Goal: Book appointment/travel/reservation

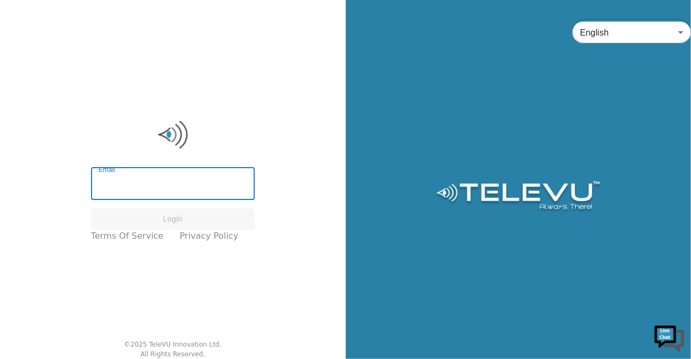
click at [143, 191] on input "Email" at bounding box center [173, 185] width 164 height 30
type input "[PERSON_NAME][EMAIL_ADDRESS][DOMAIN_NAME]"
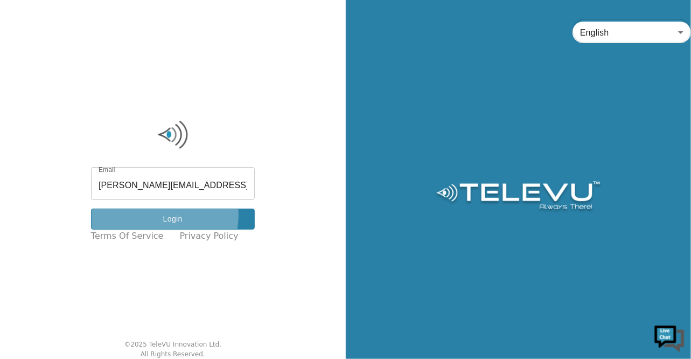
click at [168, 215] on button "Login" at bounding box center [173, 219] width 164 height 21
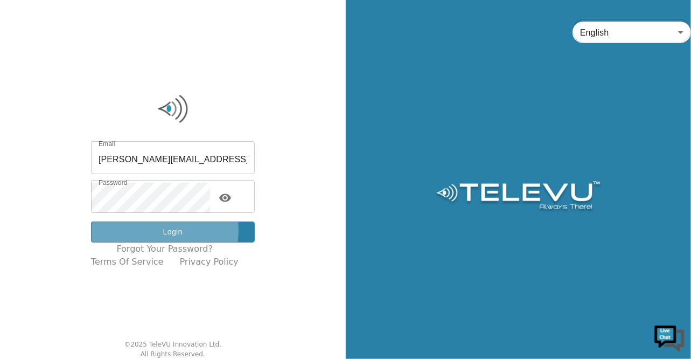
click at [165, 230] on button "Login" at bounding box center [173, 231] width 164 height 21
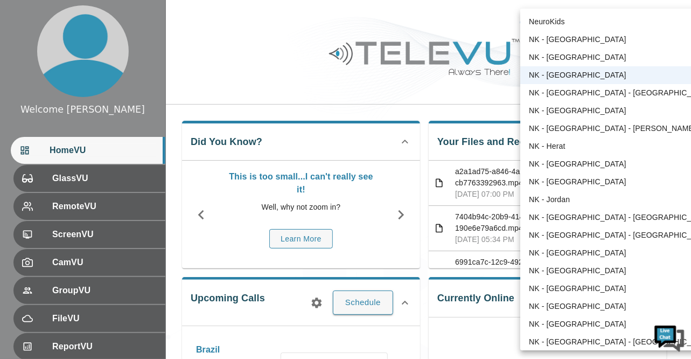
drag, startPoint x: 643, startPoint y: 163, endPoint x: 641, endPoint y: 191, distance: 28.1
click at [641, 191] on div at bounding box center [345, 179] width 691 height 359
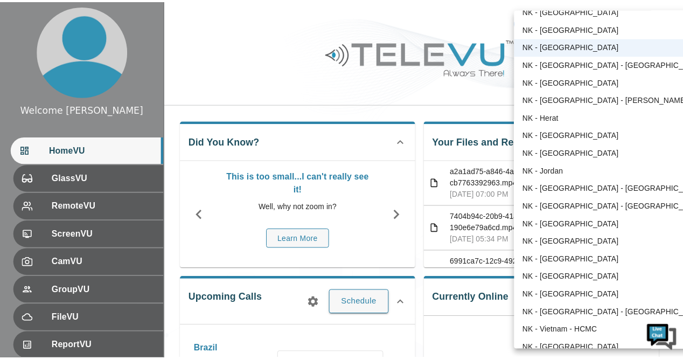
scroll to position [40, 0]
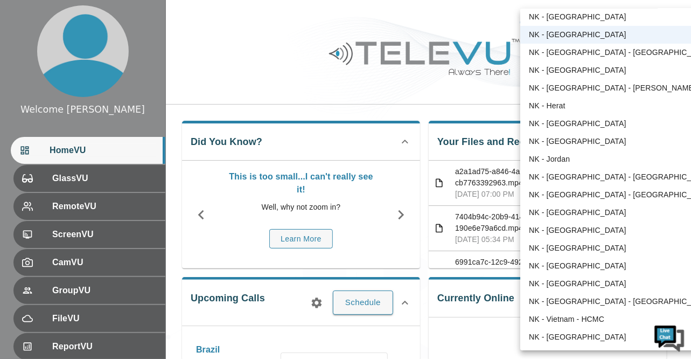
click at [555, 215] on li "NK - [GEOGRAPHIC_DATA]" at bounding box center [620, 213] width 201 height 18
type input "192"
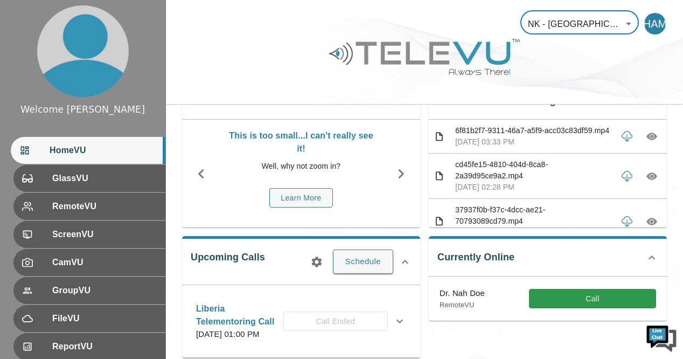
scroll to position [0, 0]
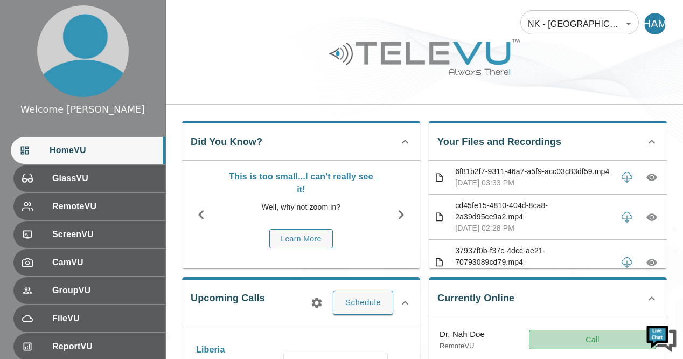
click at [580, 339] on button "Call" at bounding box center [592, 340] width 127 height 20
click at [552, 341] on button "Call" at bounding box center [592, 340] width 127 height 20
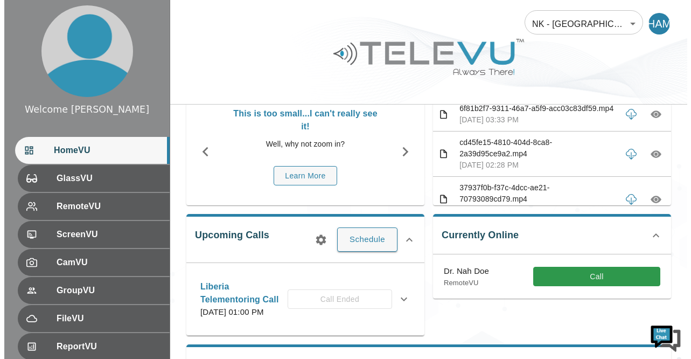
scroll to position [66, 0]
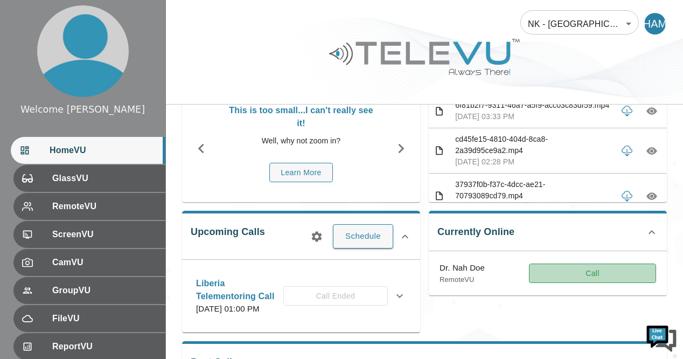
click at [641, 273] on button "Call" at bounding box center [592, 273] width 127 height 20
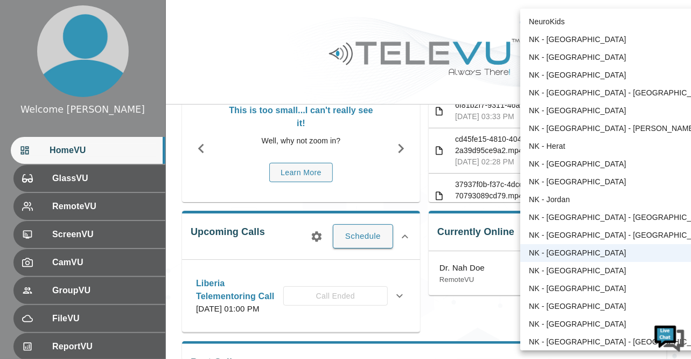
click at [627, 22] on body "Welcome [PERSON_NAME] HomeVU GlassVU RemoteVU ScreenVU CamVU GroupVU FileVU Rep…" at bounding box center [345, 279] width 691 height 690
click at [566, 254] on li "NK - [GEOGRAPHIC_DATA]" at bounding box center [620, 253] width 201 height 18
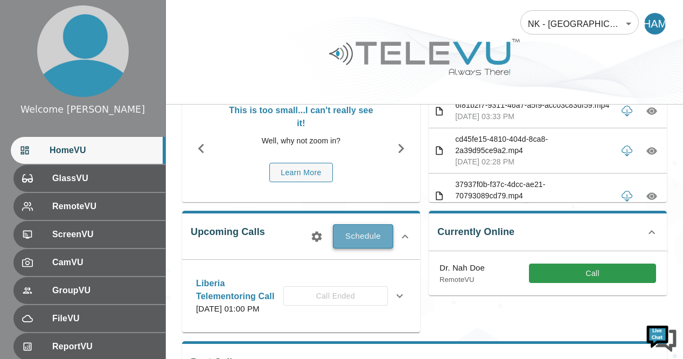
click at [370, 233] on button "Schedule" at bounding box center [363, 236] width 60 height 24
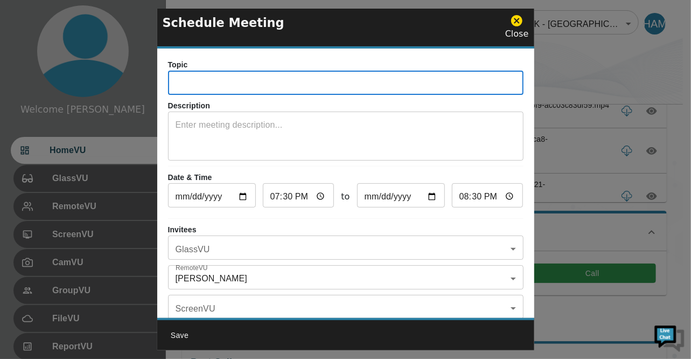
click at [260, 86] on input "text" at bounding box center [346, 84] width 356 height 22
type input "[GEOGRAPHIC_DATA] Tele mentoring Call"
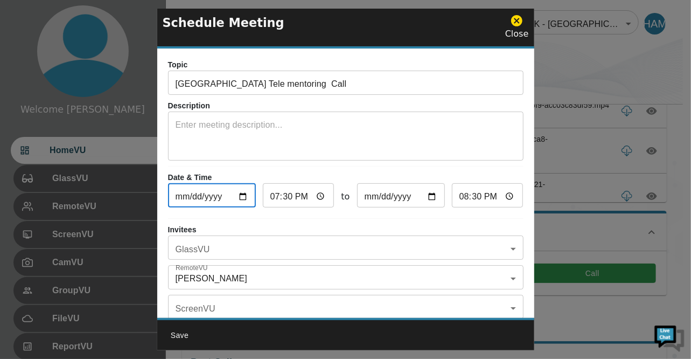
click at [241, 199] on input "[DATE]" at bounding box center [212, 197] width 88 height 22
type input "[DATE]"
click at [318, 198] on input "19:30" at bounding box center [299, 197] width 72 height 22
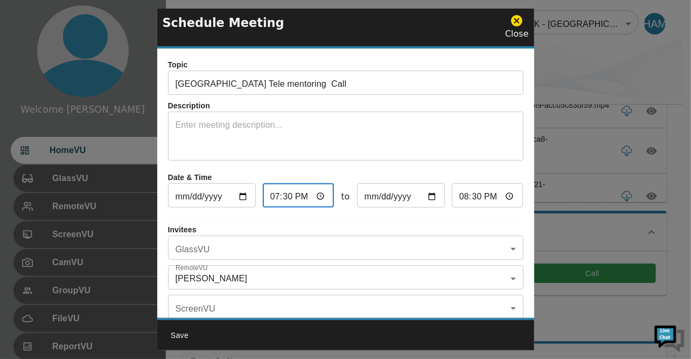
click at [275, 190] on input "19:30" at bounding box center [299, 197] width 72 height 22
type input "15:30"
type input "16:30"
type input "15:00"
type input "16:00"
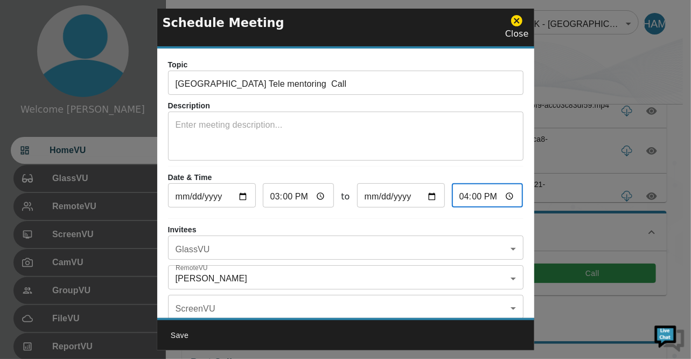
click at [500, 197] on input "16:00" at bounding box center [488, 197] width 72 height 22
click at [457, 196] on input "16:00" at bounding box center [488, 197] width 72 height 22
type input "17:00"
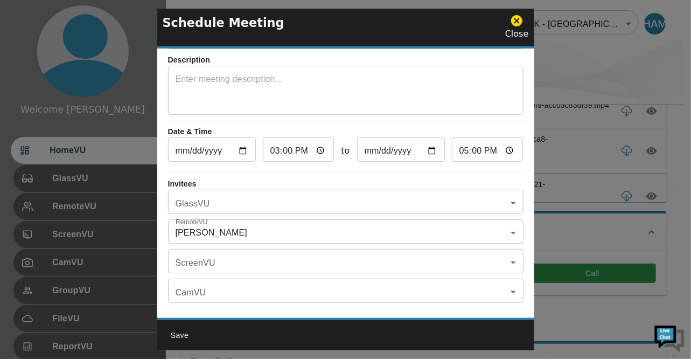
scroll to position [47, 0]
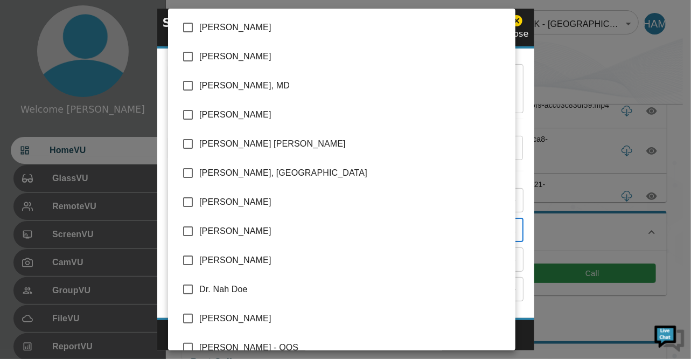
click at [506, 231] on body "Welcome [PERSON_NAME] HomeVU GlassVU RemoteVU ScreenVU CamVU GroupVU FileVU Rep…" at bounding box center [345, 279] width 691 height 690
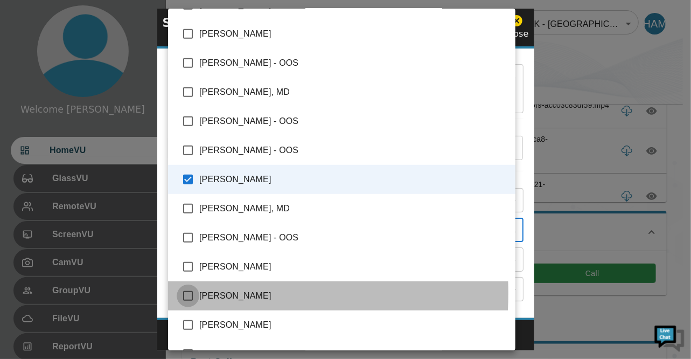
click at [188, 293] on input "checkbox" at bounding box center [188, 295] width 23 height 23
checkbox input "true"
type input "[PERSON_NAME],[PERSON_NAME]"
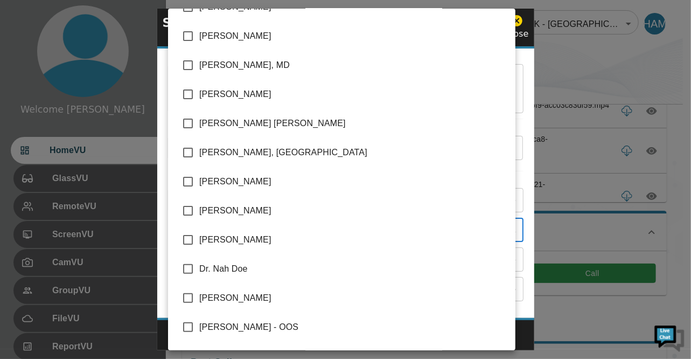
scroll to position [0, 0]
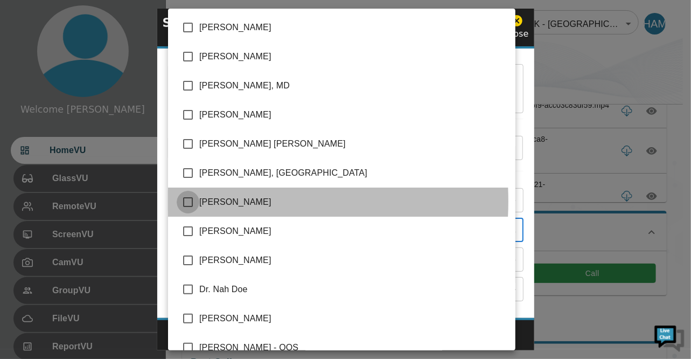
click at [192, 201] on input "checkbox" at bounding box center [188, 202] width 23 height 23
checkbox input "true"
type input "[PERSON_NAME],[PERSON_NAME],[PERSON_NAME]"
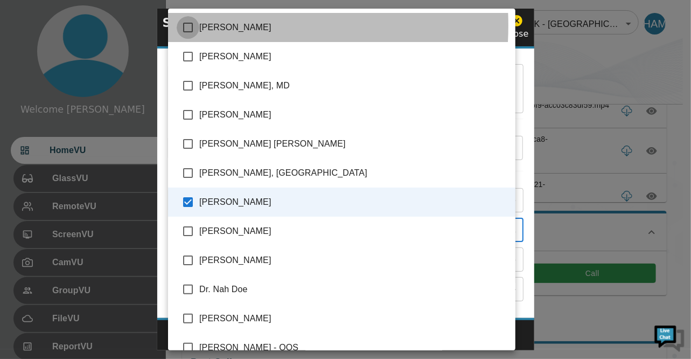
click at [189, 25] on input "checkbox" at bounding box center [188, 27] width 23 height 23
checkbox input "true"
type input "[PERSON_NAME],[PERSON_NAME],[PERSON_NAME],[PERSON_NAME]"
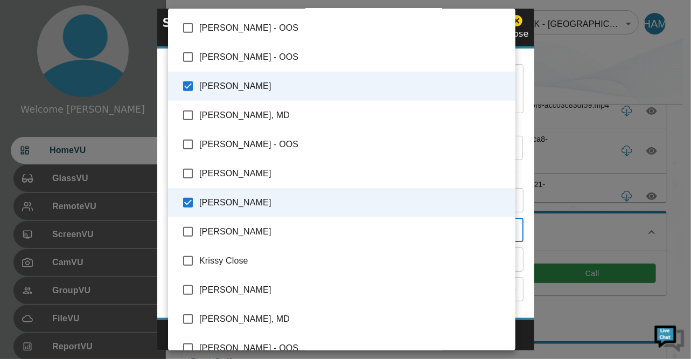
scroll to position [440, 0]
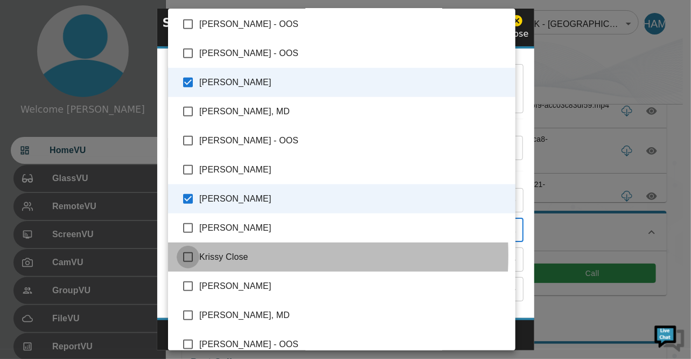
click at [192, 255] on input "checkbox" at bounding box center [188, 257] width 23 height 23
checkbox input "true"
type input "[PERSON_NAME],[PERSON_NAME],[PERSON_NAME],[PERSON_NAME],[PERSON_NAME]"
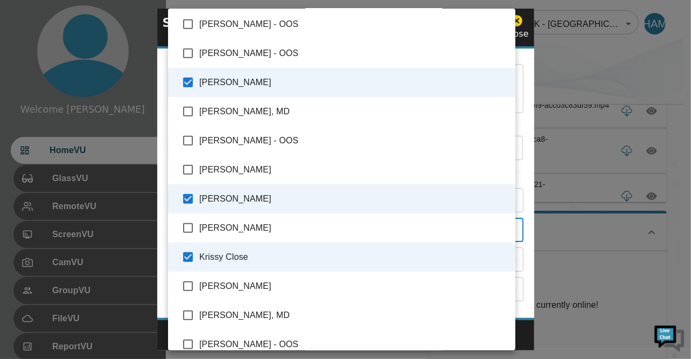
click at [558, 73] on div at bounding box center [345, 179] width 691 height 359
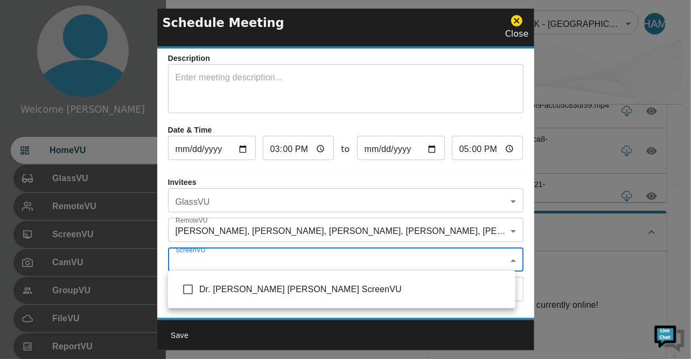
click at [506, 261] on body "Welcome [PERSON_NAME] HomeVU GlassVU RemoteVU ScreenVU CamVU GroupVU FileVU Rep…" at bounding box center [345, 292] width 691 height 717
click at [184, 291] on input "checkbox" at bounding box center [188, 289] width 23 height 23
checkbox input "true"
type input "Dr. [PERSON_NAME] [PERSON_NAME] ScreenVU"
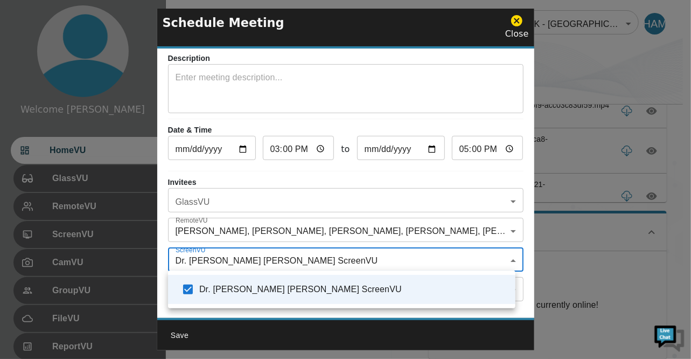
click at [571, 68] on div at bounding box center [345, 179] width 691 height 359
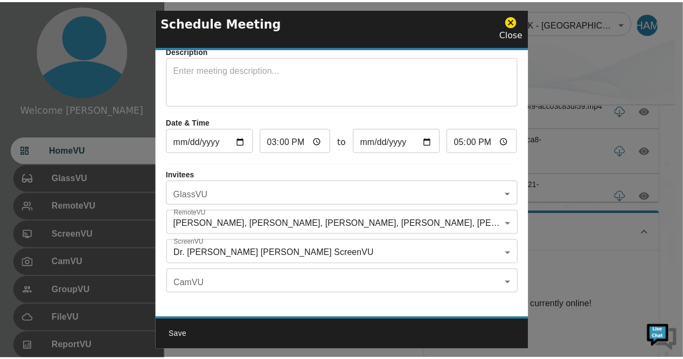
scroll to position [61, 0]
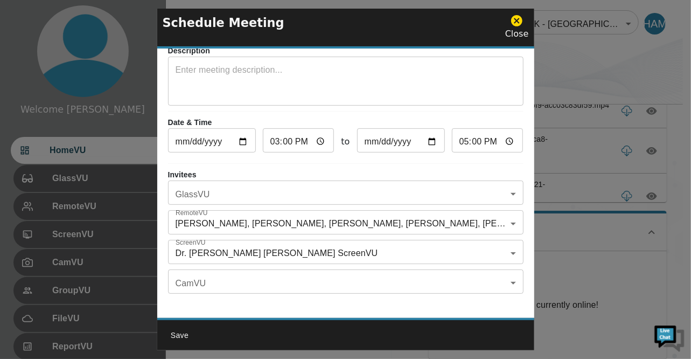
click at [175, 335] on button "Save" at bounding box center [180, 335] width 34 height 20
